Goal: Task Accomplishment & Management: Use online tool/utility

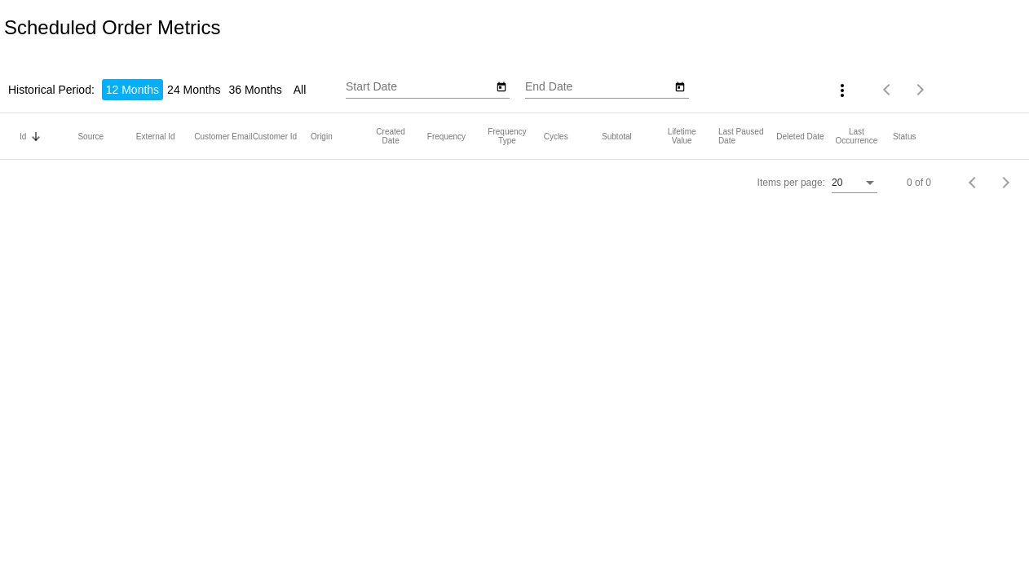
type input "[DATE]"
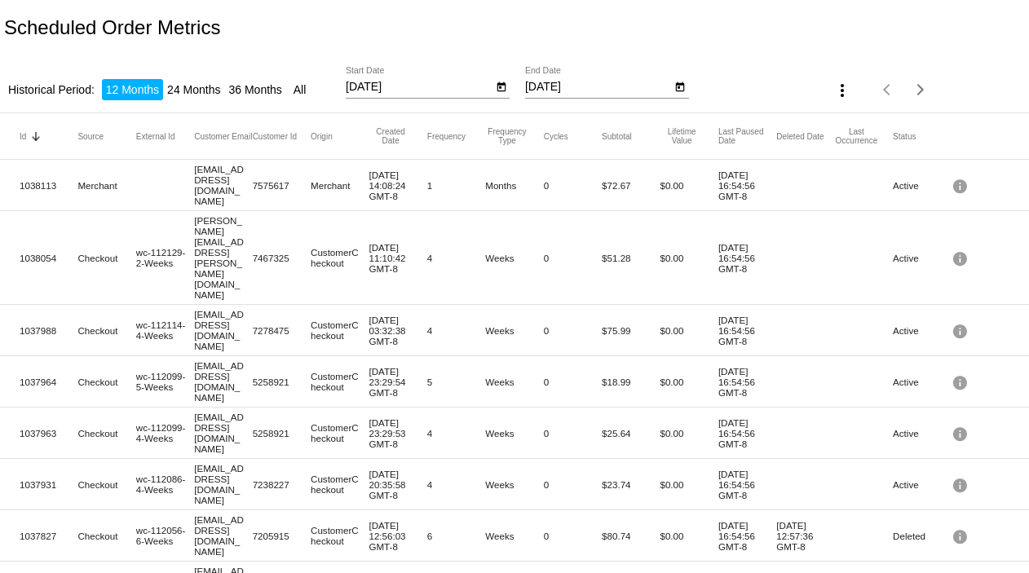
click at [193, 87] on li "24 Months" at bounding box center [193, 89] width 61 height 21
drag, startPoint x: 398, startPoint y: 84, endPoint x: 322, endPoint y: 95, distance: 76.6
click at [322, 95] on div "Historical Period: 12 Months 24 Months 36 Months All 10/3/2023 Start Date 10/3/…" at bounding box center [514, 84] width 1029 height 58
type input "1"
type input "9/1/2025"
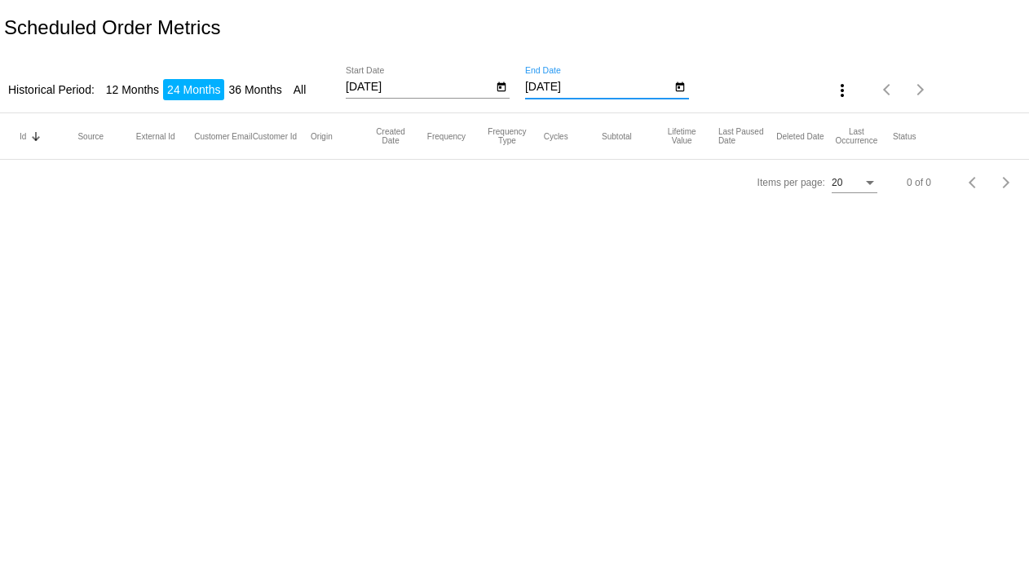
type input "9/30/2025"
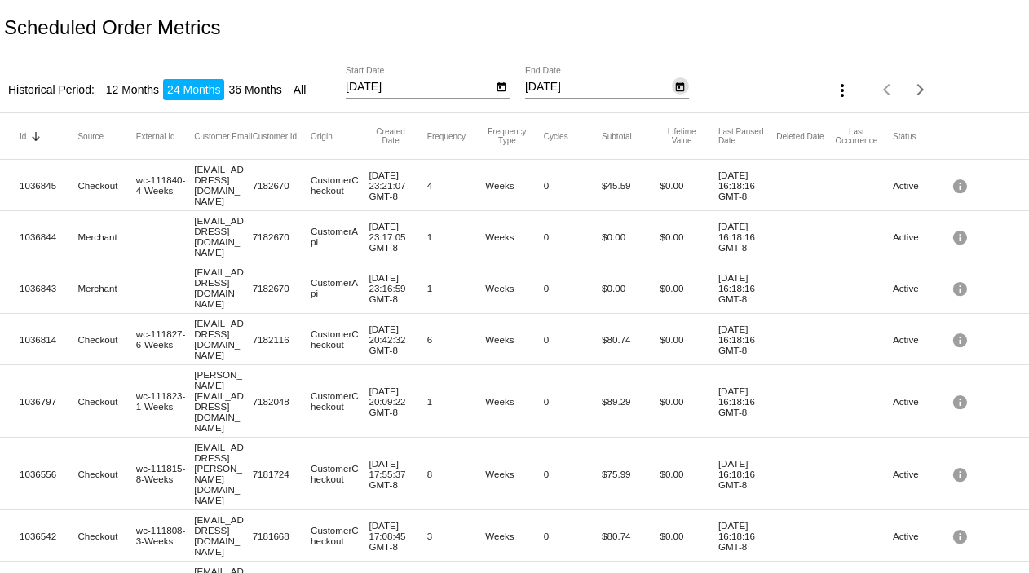
click at [833, 86] on mat-icon "more_vert" at bounding box center [843, 91] width 20 height 20
click at [874, 132] on span "Export" at bounding box center [880, 129] width 33 height 13
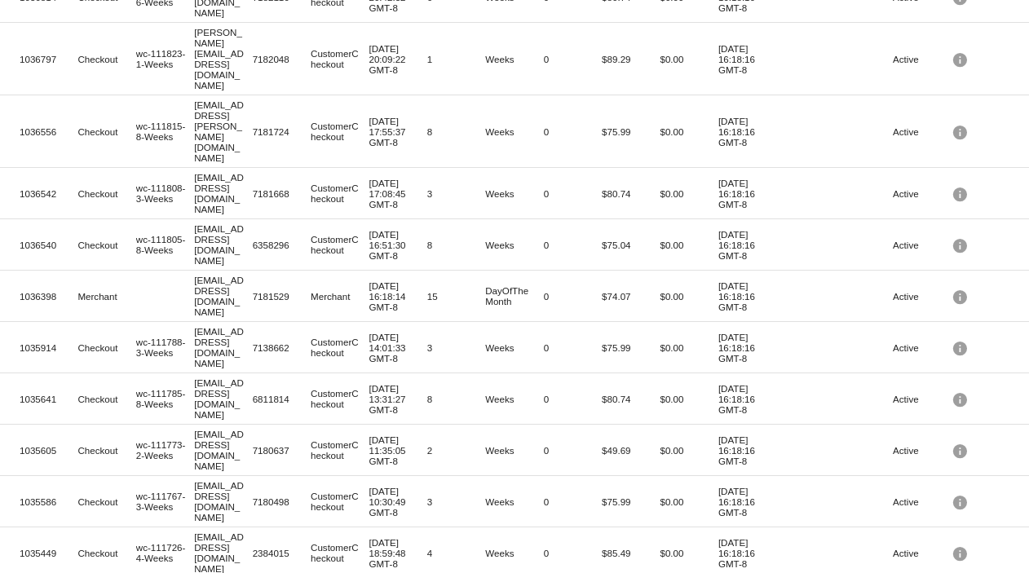
scroll to position [446, 0]
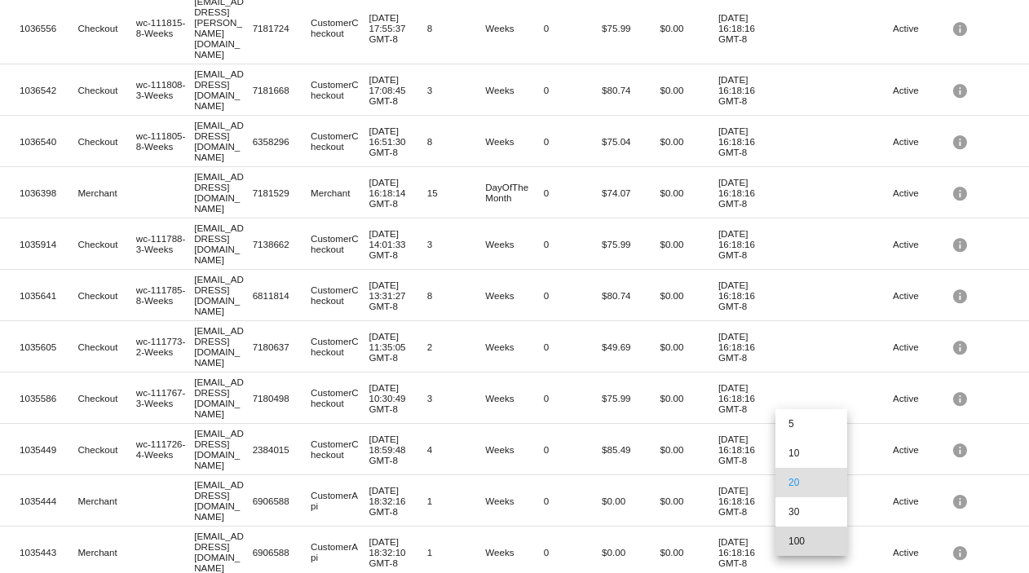
click at [808, 543] on span "100" at bounding box center [812, 541] width 46 height 29
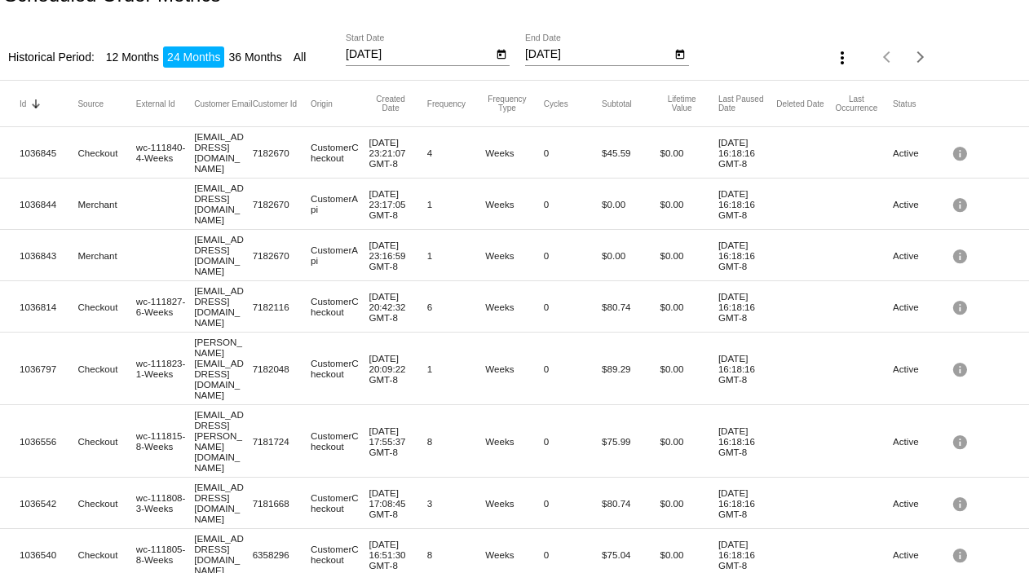
scroll to position [0, 0]
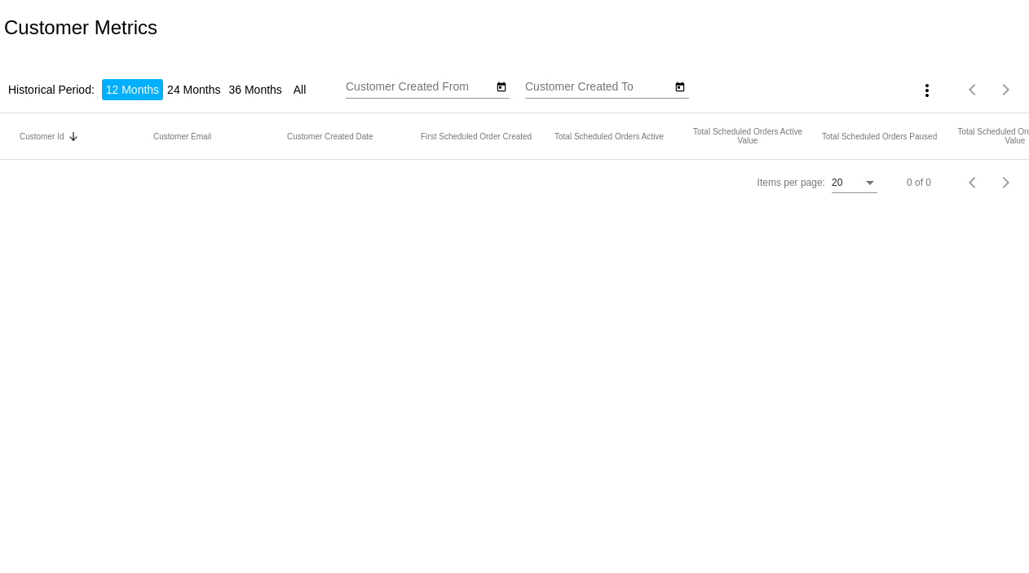
type input "[DATE]"
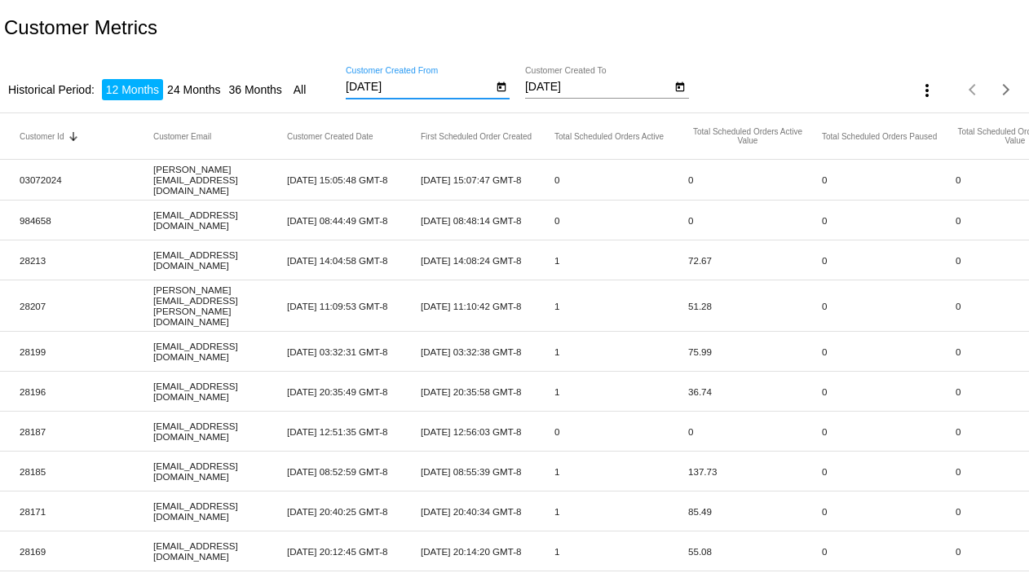
drag, startPoint x: 401, startPoint y: 85, endPoint x: 311, endPoint y: 100, distance: 91.9
click at [311, 100] on div "Historical Period: 12 Months 24 Months 36 Months All 10/3/2024 Customer Created…" at bounding box center [514, 84] width 1029 height 58
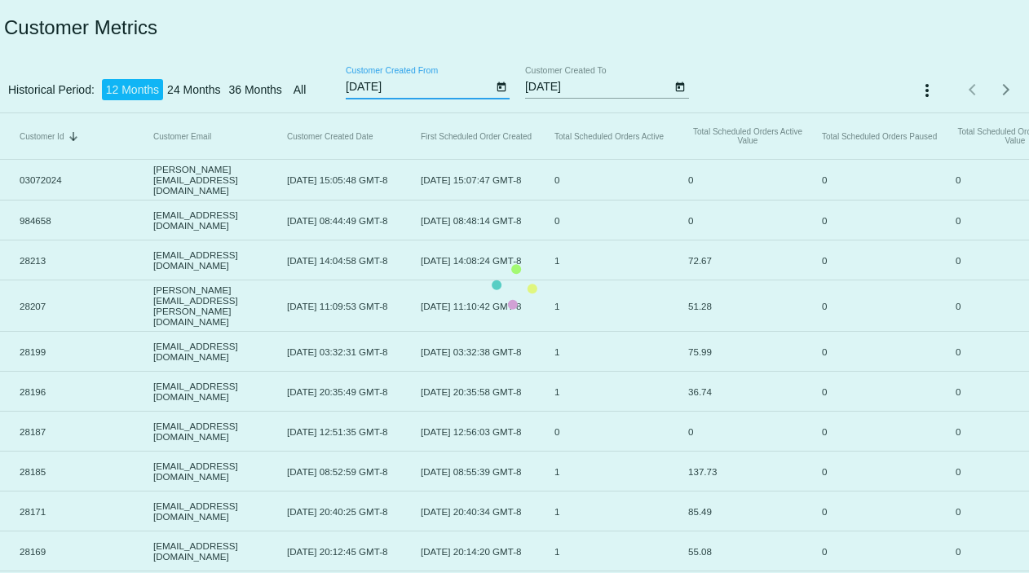
type input "9/1/2025"
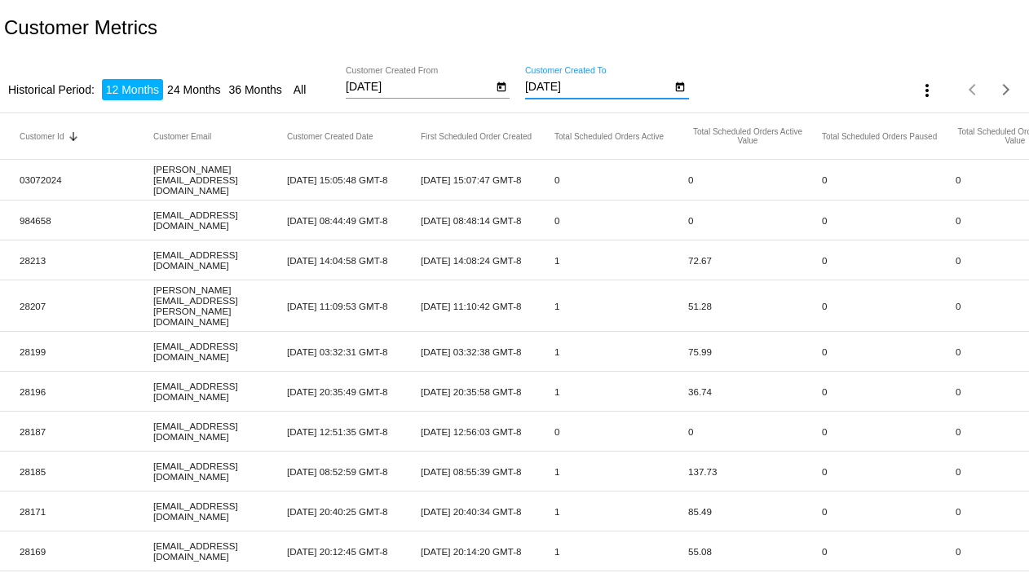
drag, startPoint x: 582, startPoint y: 81, endPoint x: 498, endPoint y: 87, distance: 84.3
click at [498, 87] on div "9/1/2025 Customer Created From 10/3/2025 Customer Created To" at bounding box center [602, 90] width 513 height 46
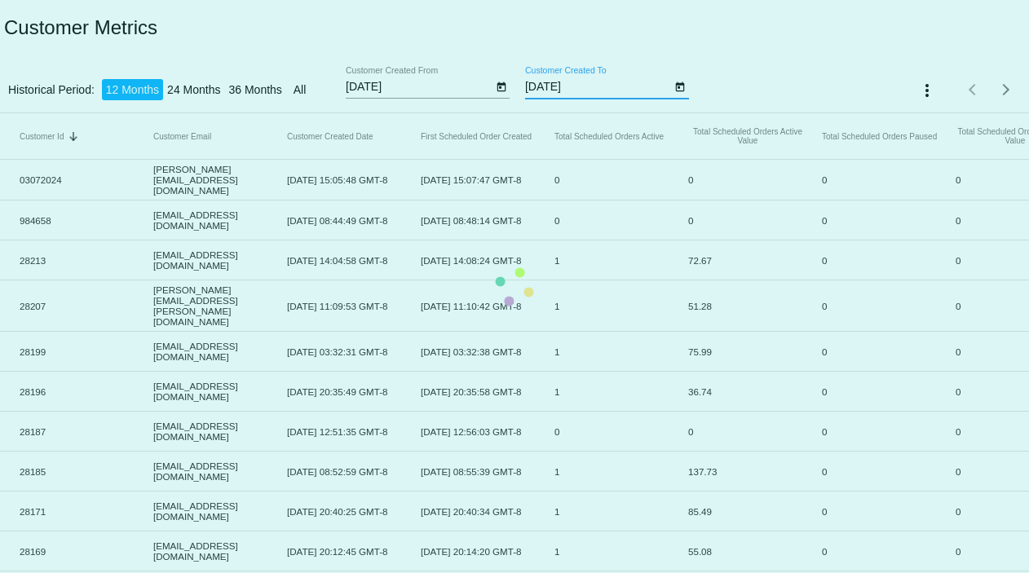
type input "9/30/2025"
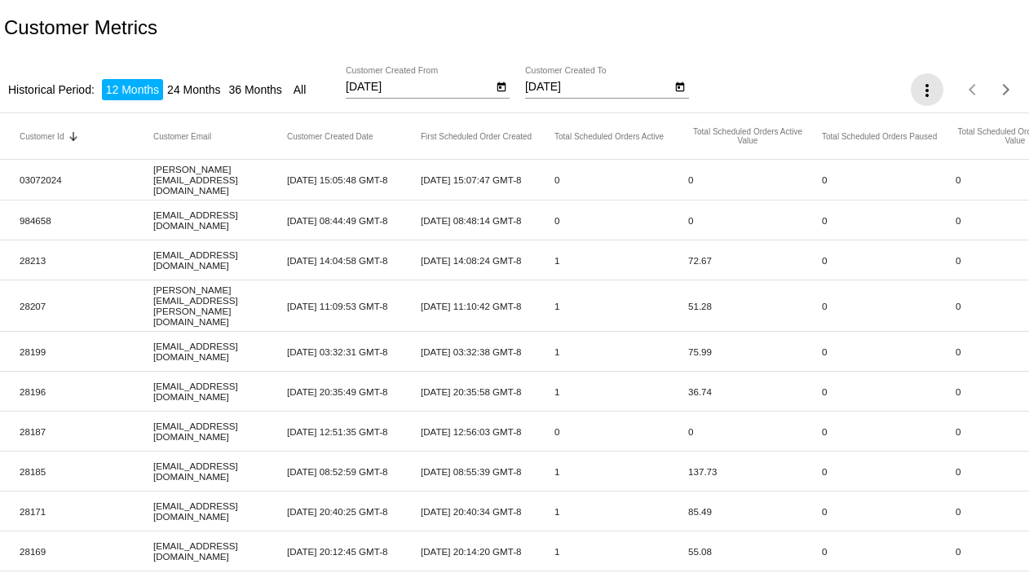
click at [918, 89] on mat-icon "more_vert" at bounding box center [928, 91] width 20 height 20
click at [972, 131] on span "Export" at bounding box center [965, 129] width 33 height 13
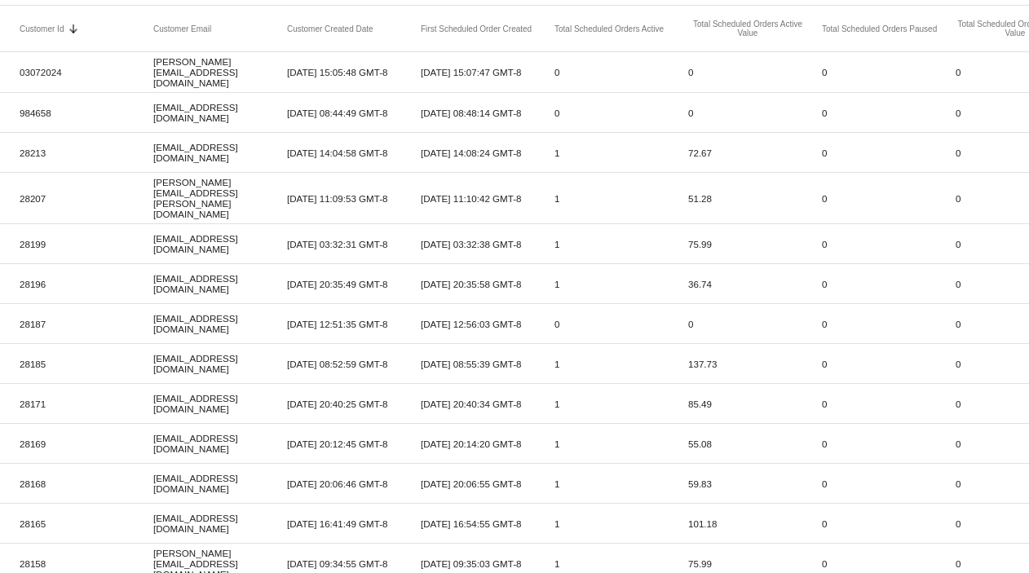
scroll to position [108, 0]
